Goal: Register for event/course

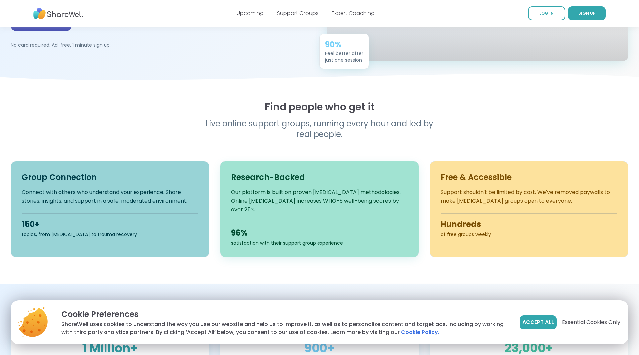
scroll to position [168, 0]
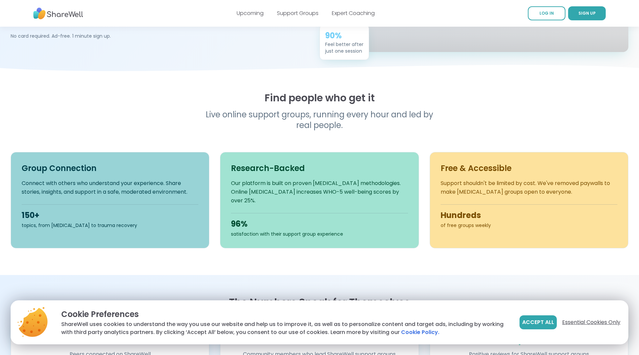
click at [600, 323] on span "Essential Cookies Only" at bounding box center [591, 322] width 58 height 8
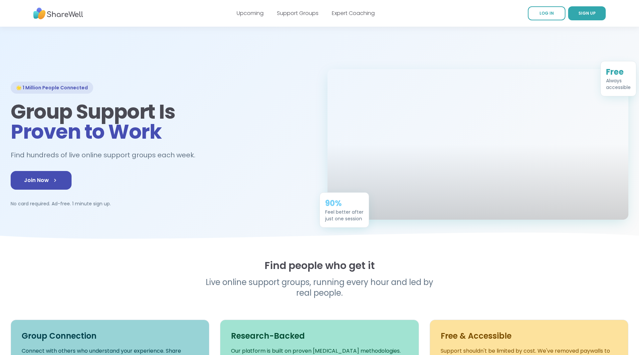
scroll to position [0, 0]
click at [59, 190] on link "Join Now" at bounding box center [41, 180] width 61 height 19
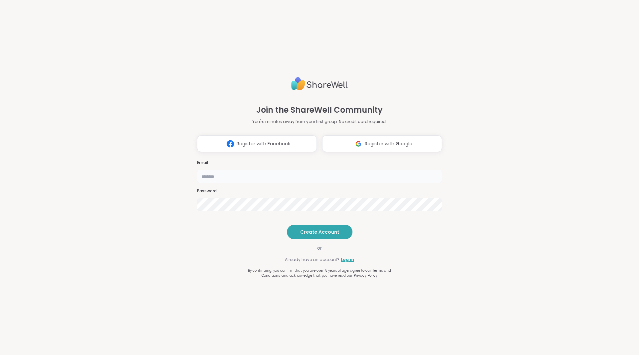
click at [237, 169] on input "email" at bounding box center [319, 175] width 245 height 13
type input "**********"
click at [327, 235] on span "Create Account" at bounding box center [319, 231] width 39 height 7
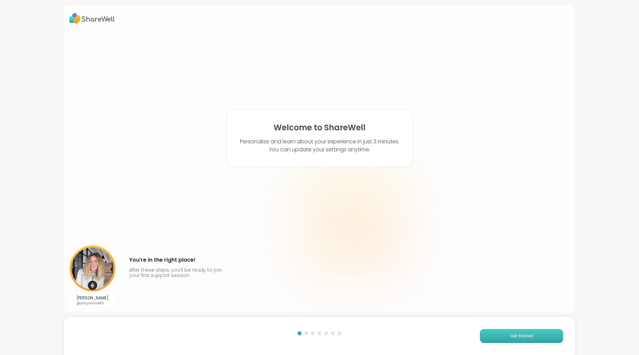
click at [517, 341] on button "Get Started" at bounding box center [521, 336] width 83 height 14
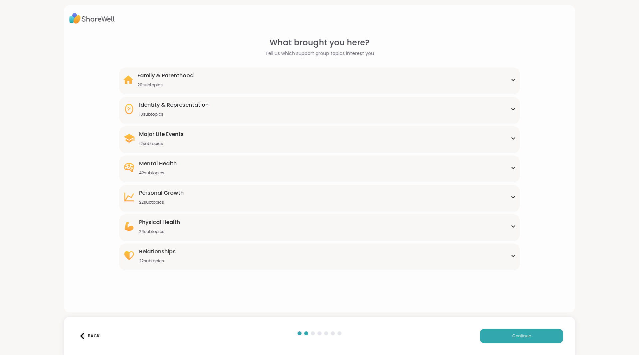
click at [214, 168] on div "Mental Health 42 subtopics" at bounding box center [319, 167] width 393 height 16
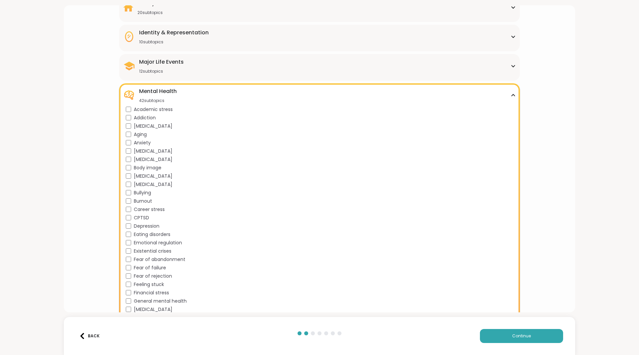
scroll to position [72, 0]
click at [514, 334] on span "Continue" at bounding box center [521, 336] width 19 height 6
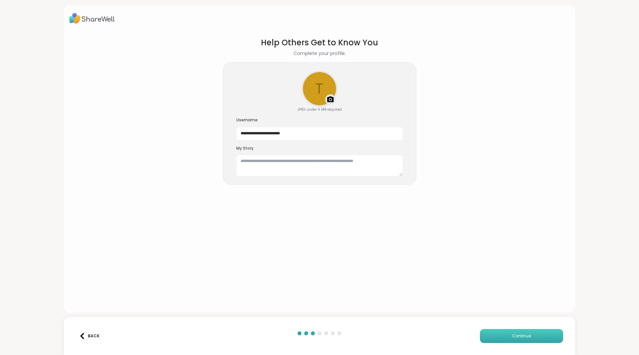
scroll to position [0, 0]
click at [300, 164] on textarea at bounding box center [319, 165] width 166 height 21
click at [260, 171] on textarea "**********" at bounding box center [319, 165] width 166 height 21
type textarea "**********"
click at [521, 336] on span "Continue" at bounding box center [521, 336] width 19 height 6
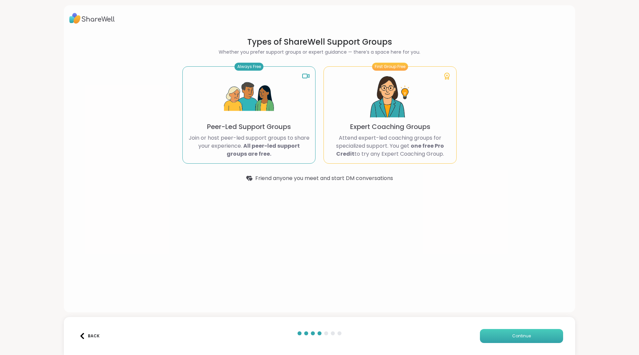
click at [521, 339] on button "Continue" at bounding box center [521, 336] width 83 height 14
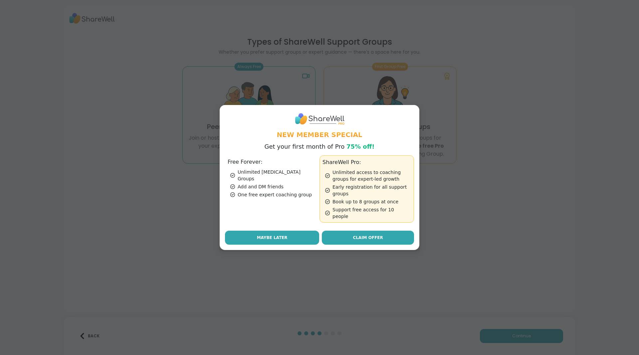
click at [275, 234] on span "Maybe Later" at bounding box center [272, 237] width 31 height 6
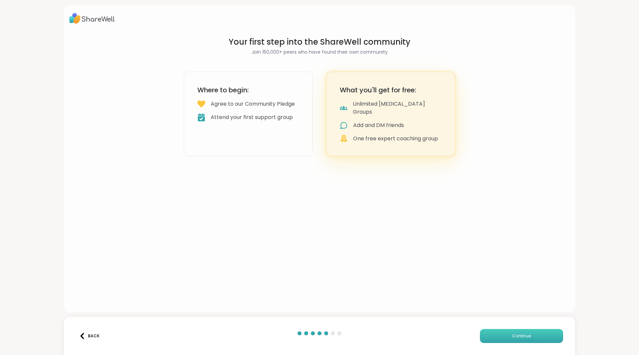
click at [515, 339] on button "Continue" at bounding box center [521, 336] width 83 height 14
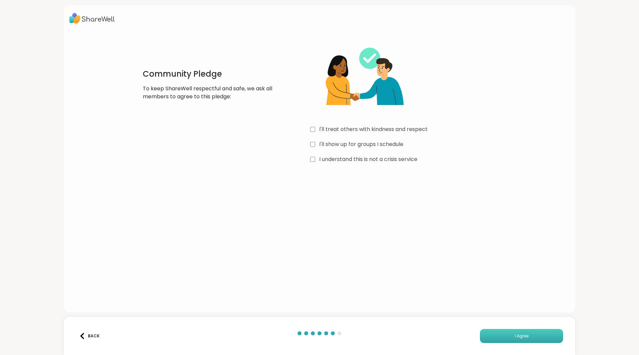
click at [533, 334] on button "I Agree" at bounding box center [521, 336] width 83 height 14
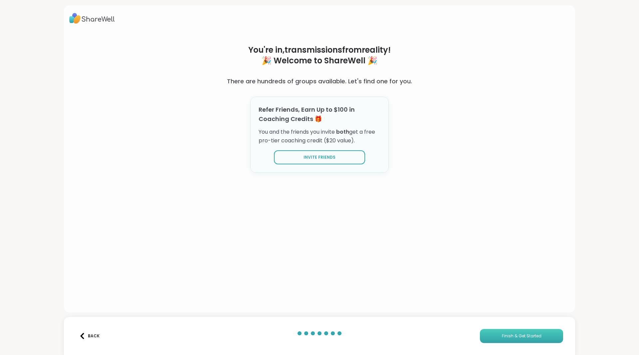
click at [529, 331] on button "Finish & Get Started" at bounding box center [521, 336] width 83 height 14
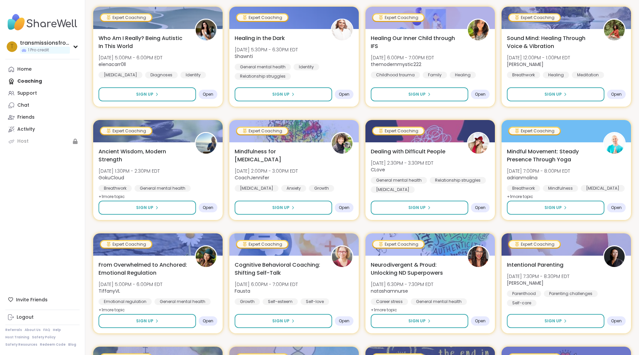
scroll to position [168, 0]
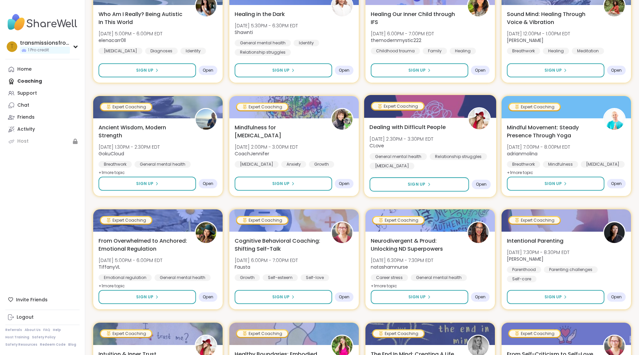
click at [479, 118] on img at bounding box center [479, 118] width 21 height 21
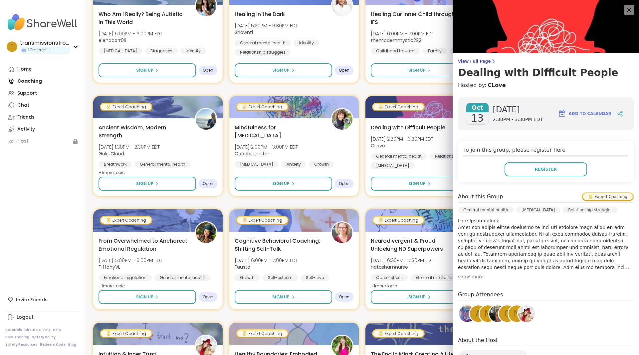
click at [529, 314] on img at bounding box center [526, 313] width 17 height 17
click at [628, 10] on icon at bounding box center [629, 10] width 8 height 8
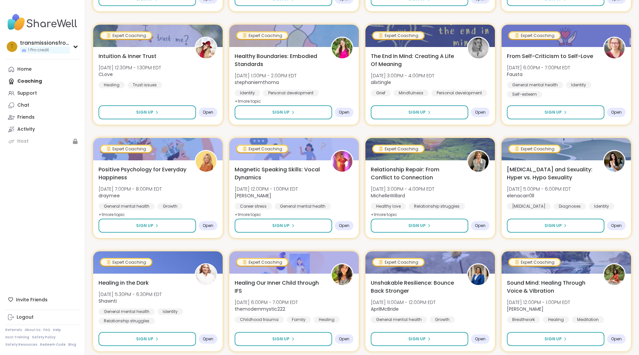
scroll to position [336, 0]
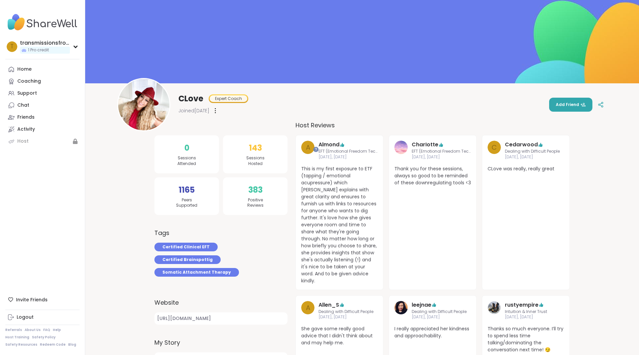
click at [131, 114] on img at bounding box center [143, 104] width 51 height 51
